Goal: Transaction & Acquisition: Purchase product/service

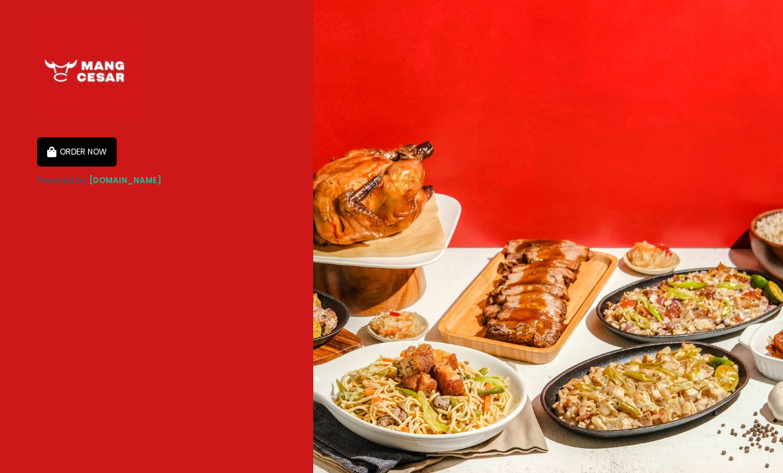
click at [76, 154] on button "ORDER NOW" at bounding box center [77, 151] width 80 height 29
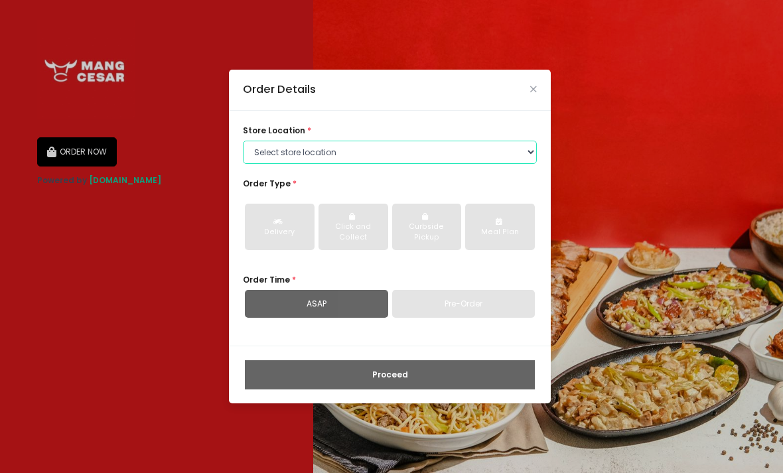
click at [527, 165] on select "Select store location [PERSON_NAME] - [GEOGRAPHIC_DATA] [GEOGRAPHIC_DATA] [PERS…" at bounding box center [390, 153] width 294 height 24
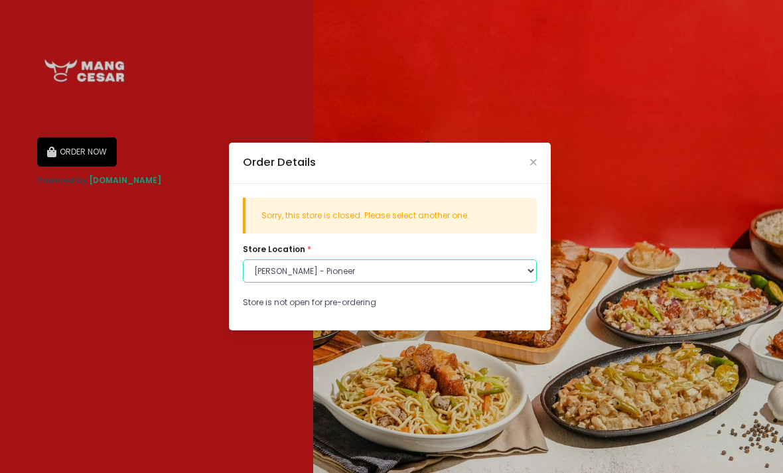
click at [521, 284] on select "Select store location [PERSON_NAME] - [GEOGRAPHIC_DATA] [GEOGRAPHIC_DATA] [PERS…" at bounding box center [390, 272] width 294 height 24
click at [522, 284] on select "Select store location [PERSON_NAME] - [GEOGRAPHIC_DATA] [GEOGRAPHIC_DATA] [PERS…" at bounding box center [390, 272] width 294 height 24
select select "62e2a3833a41f5001778a086"
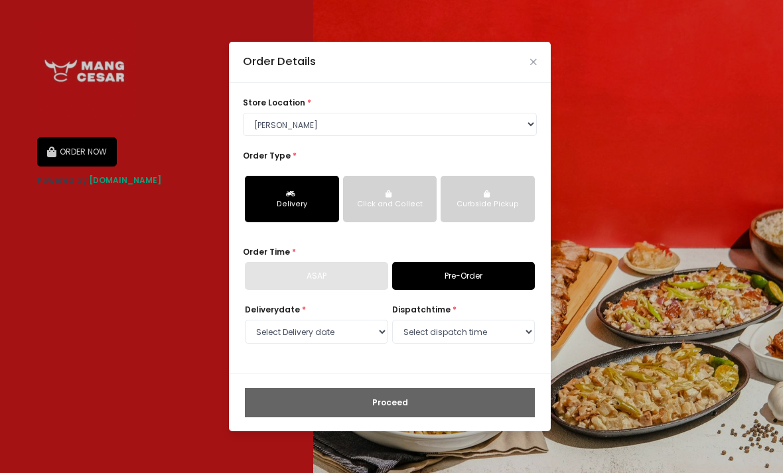
click at [483, 290] on link "Pre-Order" at bounding box center [463, 276] width 143 height 28
click at [485, 290] on link "Pre-Order" at bounding box center [463, 276] width 143 height 28
click at [475, 290] on link "Pre-Order" at bounding box center [463, 276] width 143 height 28
click at [343, 290] on div "ASAP" at bounding box center [316, 276] width 143 height 28
click at [301, 210] on div "Delivery" at bounding box center [292, 204] width 77 height 11
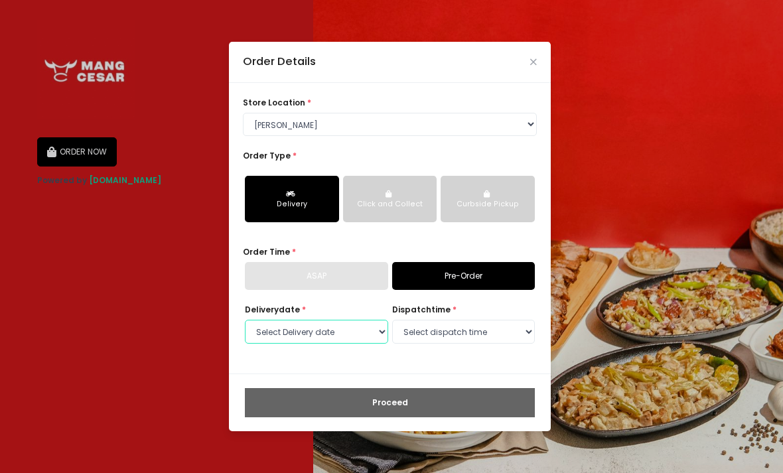
click at [370, 344] on select "Select Delivery date [DATE] [DATE] [DATE] [DATE] [DATE] [DATE] [DATE] [DATE] [D…" at bounding box center [316, 332] width 143 height 24
click at [370, 320] on select "Select Delivery date [DATE] [DATE] [DATE] [DATE] [DATE] [DATE] [DATE] [DATE] [D…" at bounding box center [316, 332] width 143 height 24
select select "[DATE]"
click at [523, 320] on select "Select dispatch time 10:00 AM - 10:30 AM 10:30 AM - 11:00 AM 11:00 AM - 11:30 A…" at bounding box center [463, 332] width 143 height 24
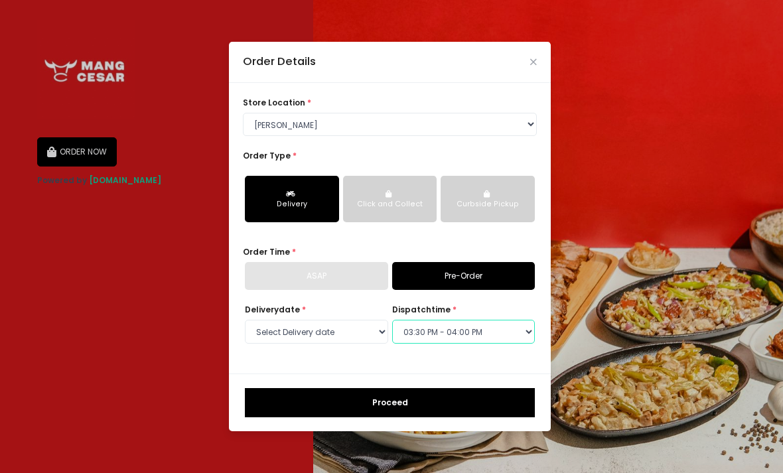
click at [525, 320] on select "Select dispatch time 10:00 AM - 10:30 AM 10:30 AM - 11:00 AM 11:00 AM - 11:30 A…" at bounding box center [463, 332] width 143 height 24
select select "11:00"
click at [477, 388] on button "Proceed" at bounding box center [390, 402] width 290 height 29
